Goal: Check status: Check status

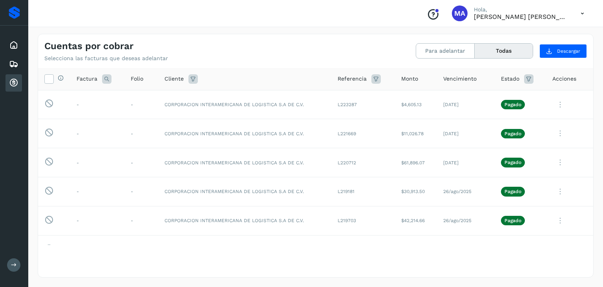
click at [14, 82] on icon at bounding box center [13, 82] width 9 height 9
click at [517, 46] on button "Todas" at bounding box center [504, 51] width 58 height 15
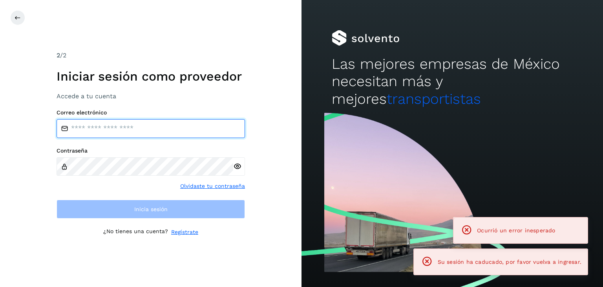
click at [155, 137] on input "email" at bounding box center [151, 128] width 188 height 19
type input "**********"
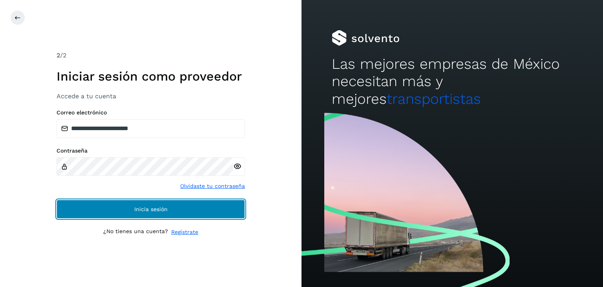
click at [155, 210] on span "Inicia sesión" at bounding box center [150, 208] width 33 height 5
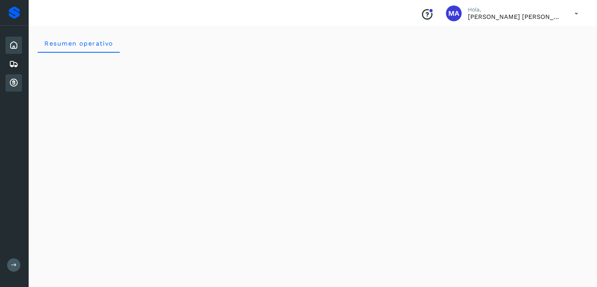
click at [12, 80] on icon at bounding box center [13, 82] width 9 height 9
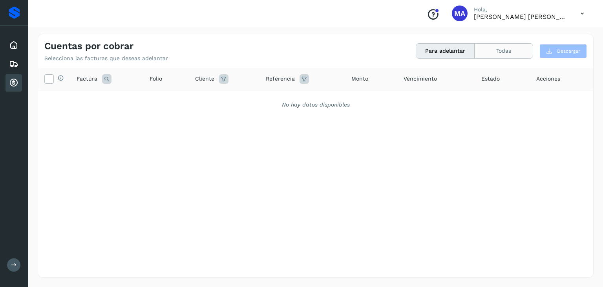
click at [504, 48] on button "Todas" at bounding box center [504, 51] width 58 height 15
